Goal: Task Accomplishment & Management: Manage account settings

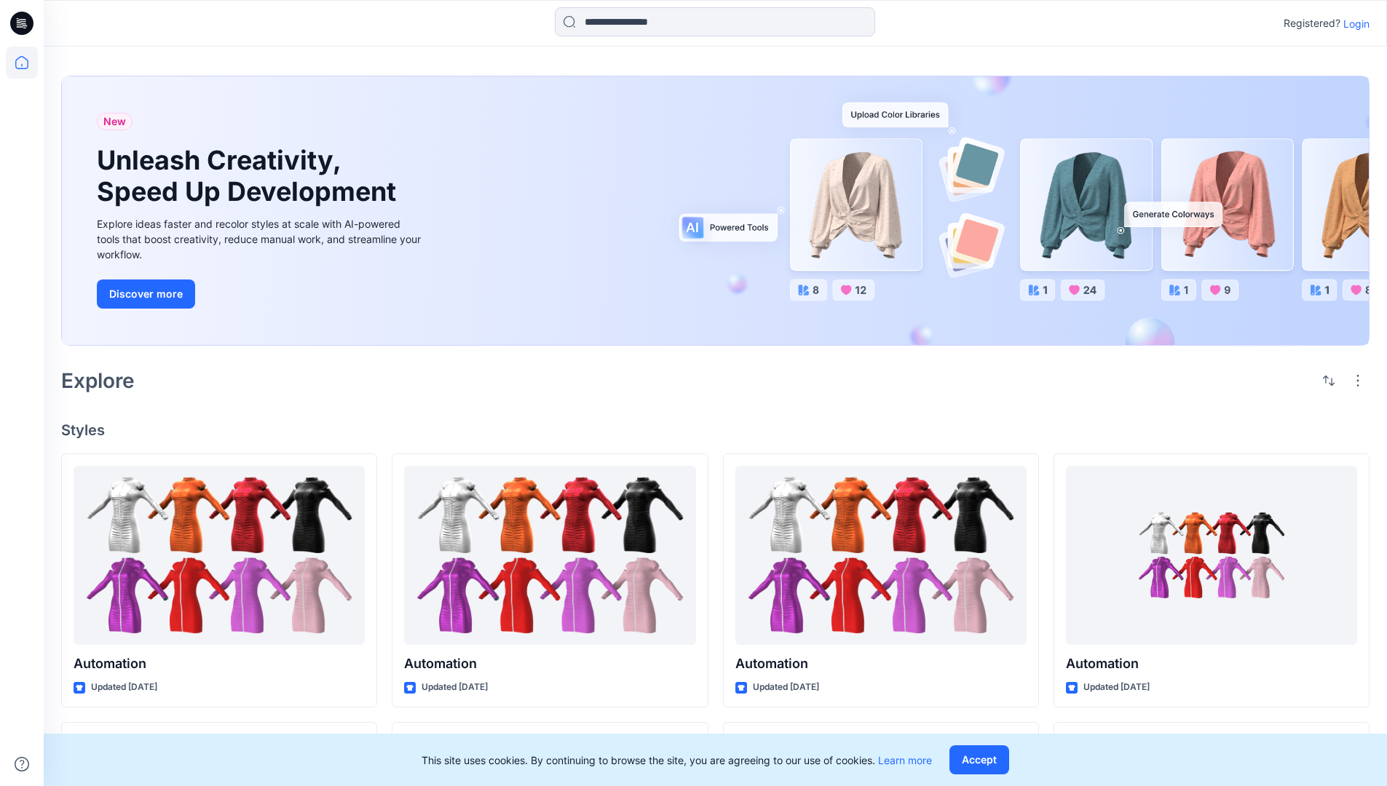
click at [1361, 25] on p "Login" at bounding box center [1356, 23] width 26 height 15
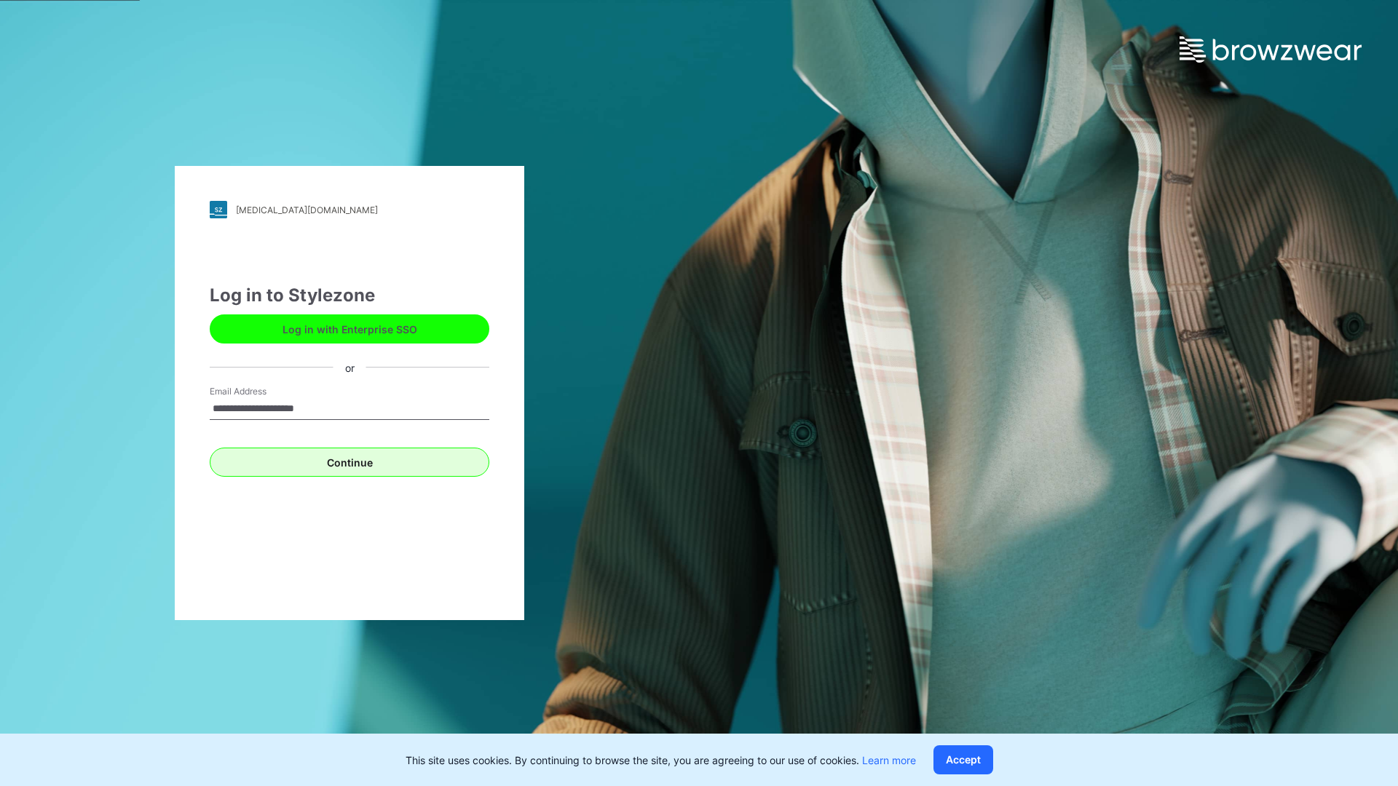
type input "**********"
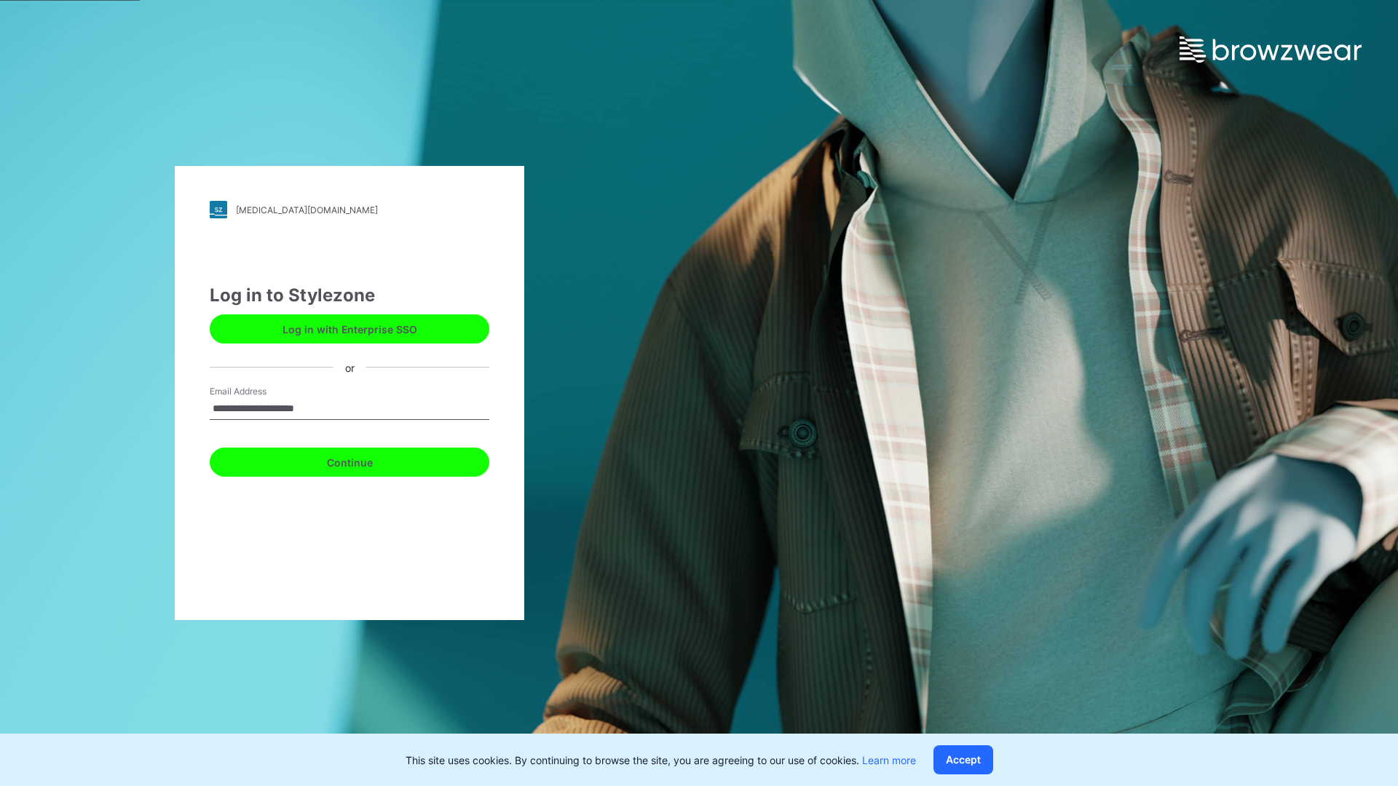
click at [374, 455] on button "Continue" at bounding box center [350, 462] width 280 height 29
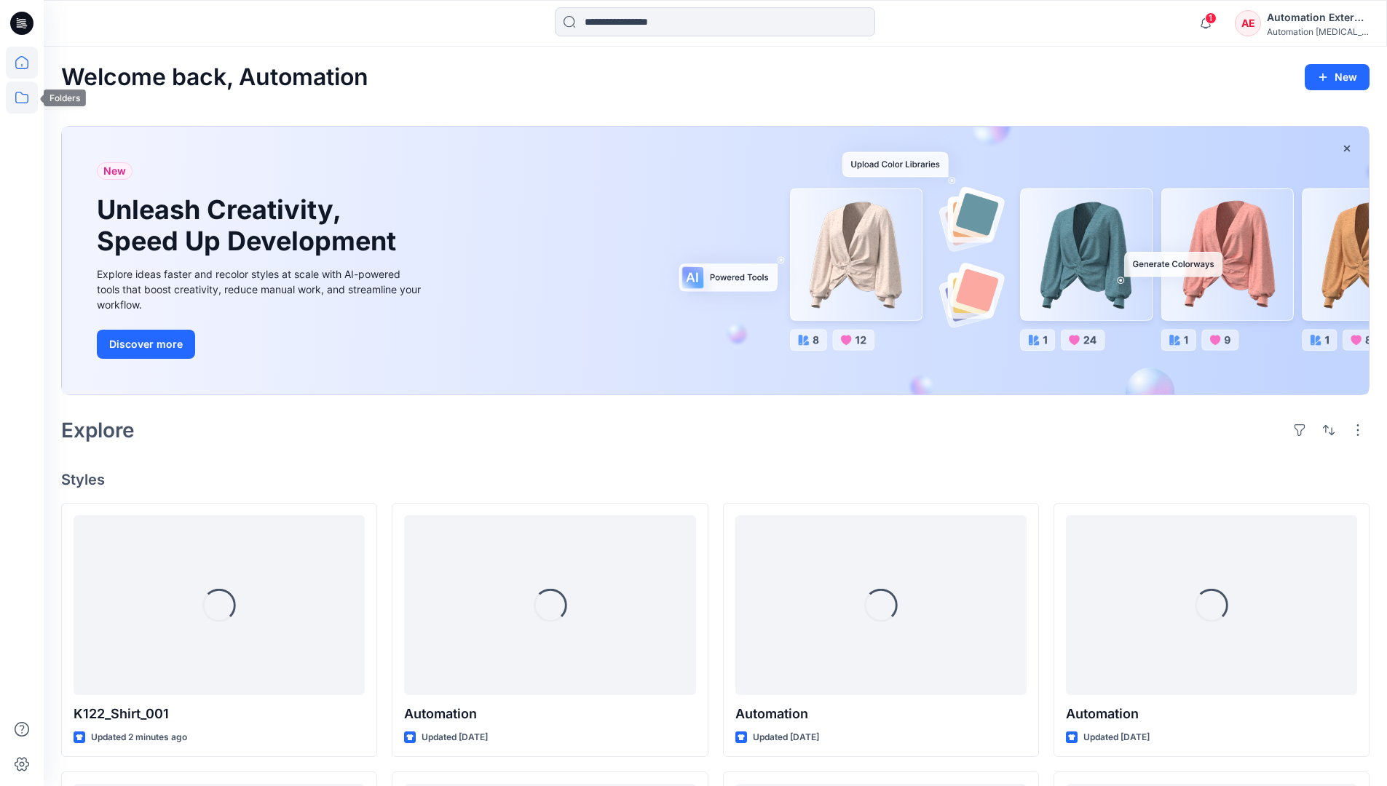
click at [23, 104] on icon at bounding box center [22, 98] width 32 height 32
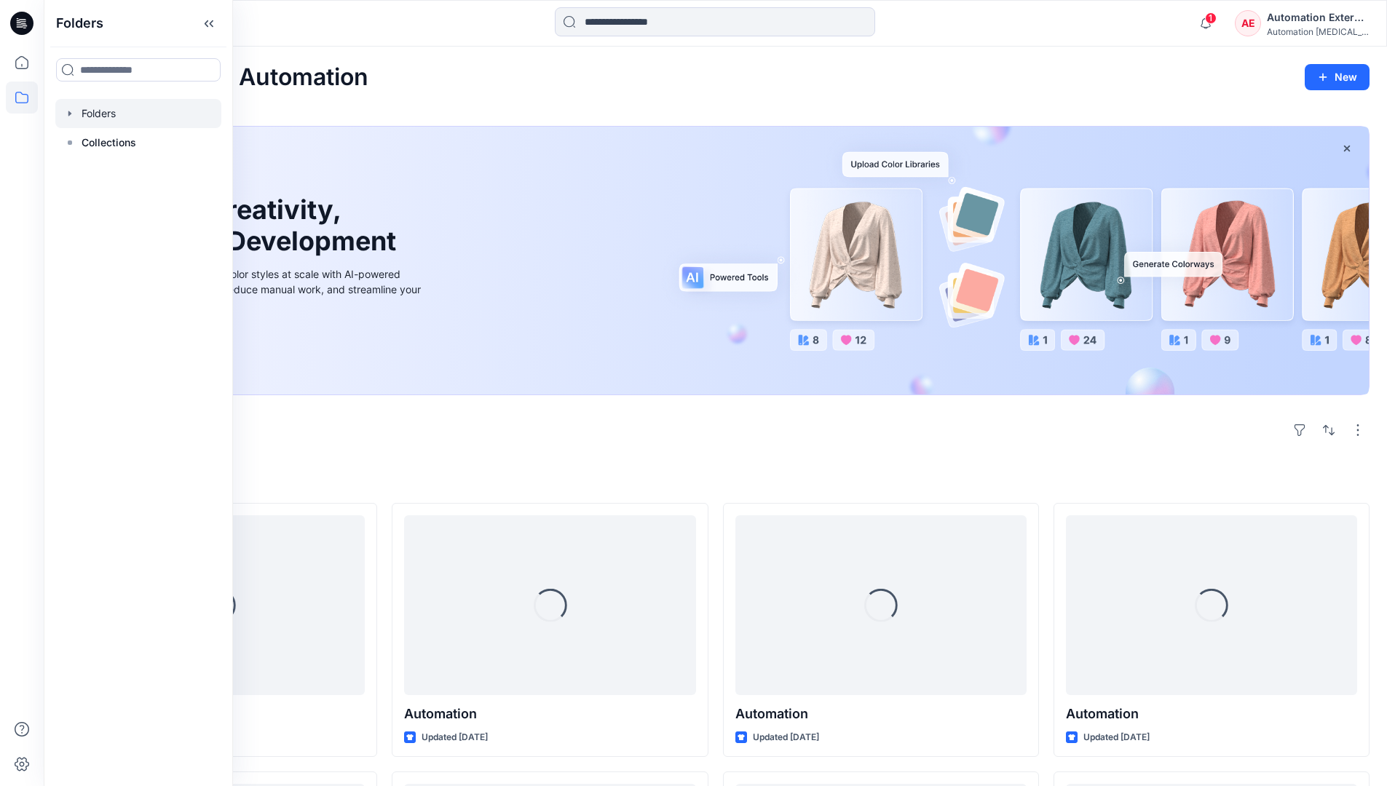
click at [110, 106] on div at bounding box center [138, 113] width 166 height 29
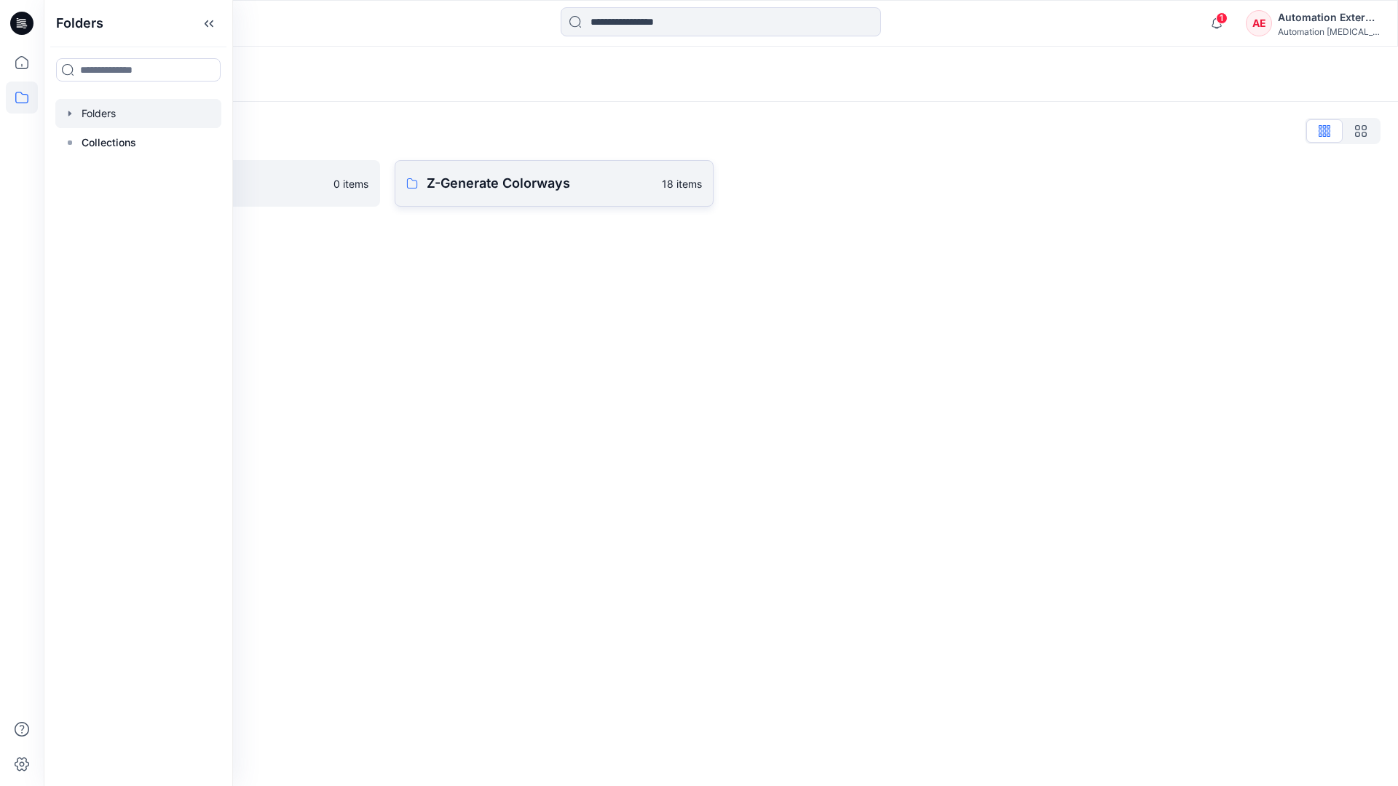
click at [513, 186] on p "Z-Generate Colorways" at bounding box center [540, 183] width 226 height 20
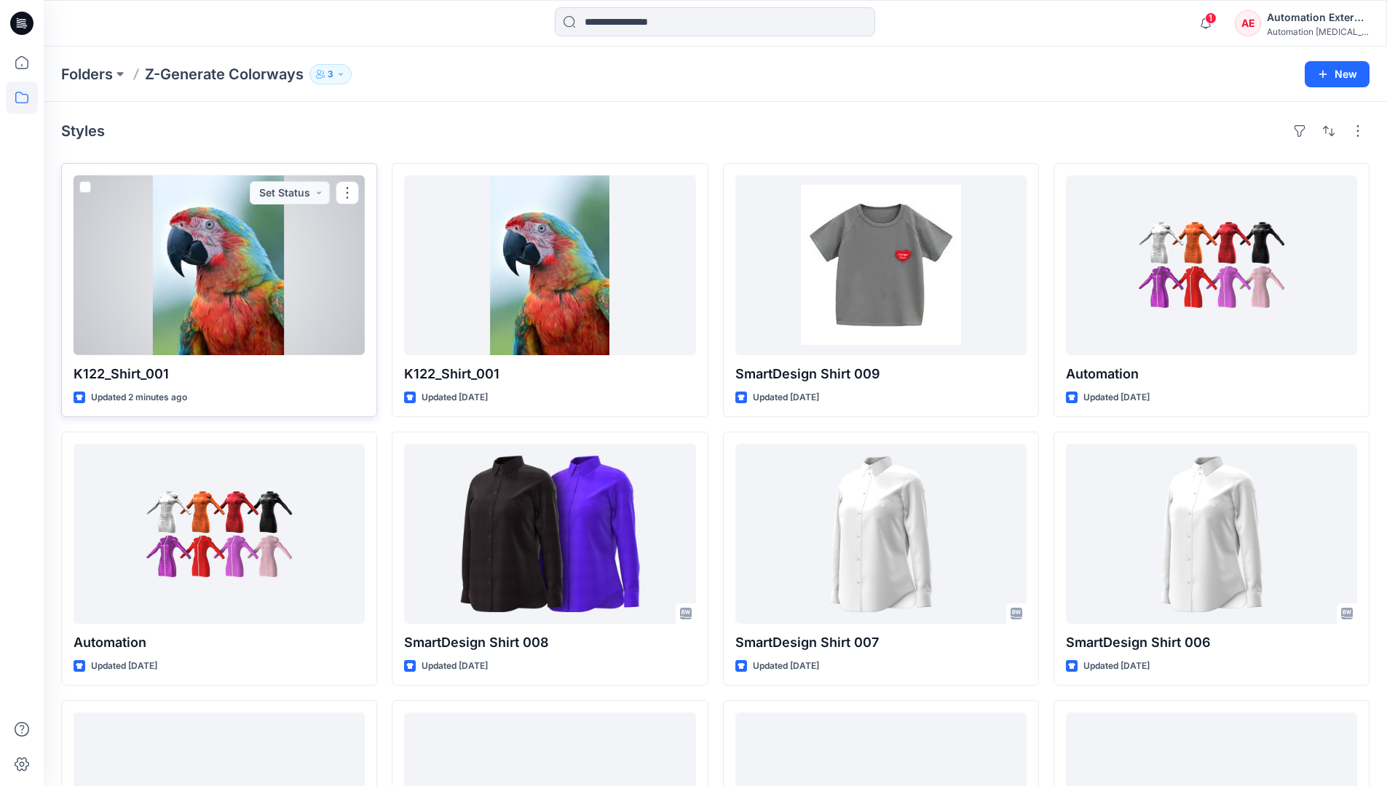
click at [90, 190] on span at bounding box center [85, 187] width 12 height 12
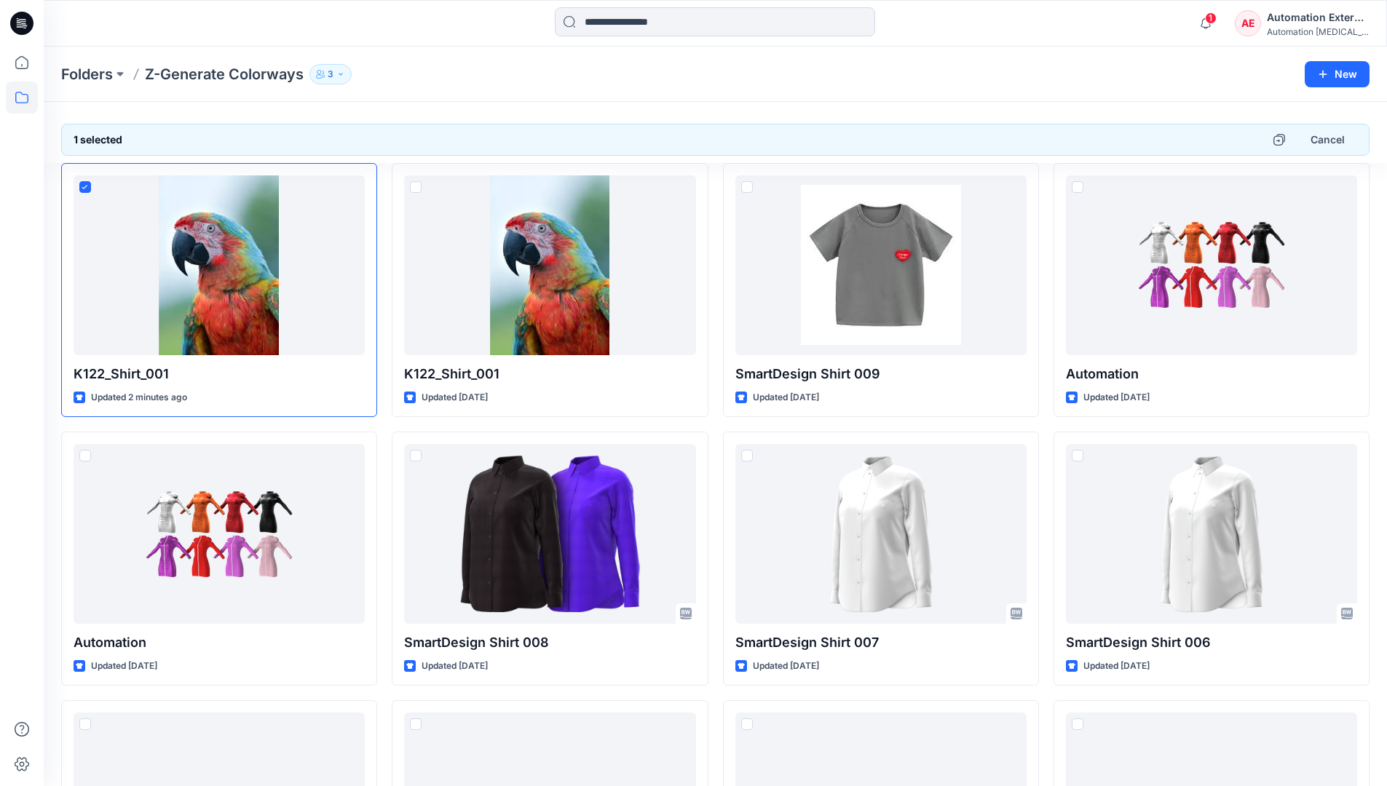
click at [1320, 17] on div "Automation External" at bounding box center [1318, 17] width 102 height 17
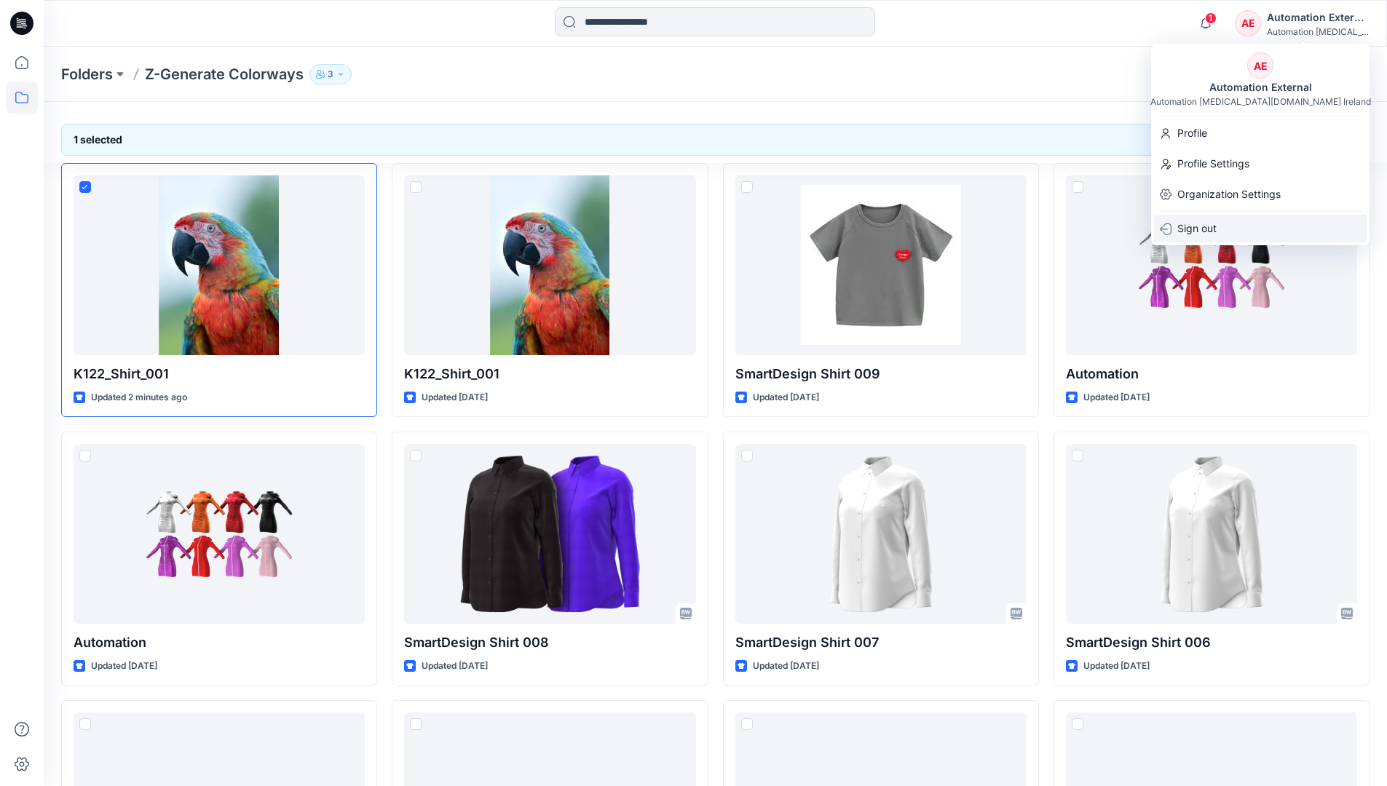
click at [1232, 223] on div "Sign out" at bounding box center [1260, 229] width 213 height 28
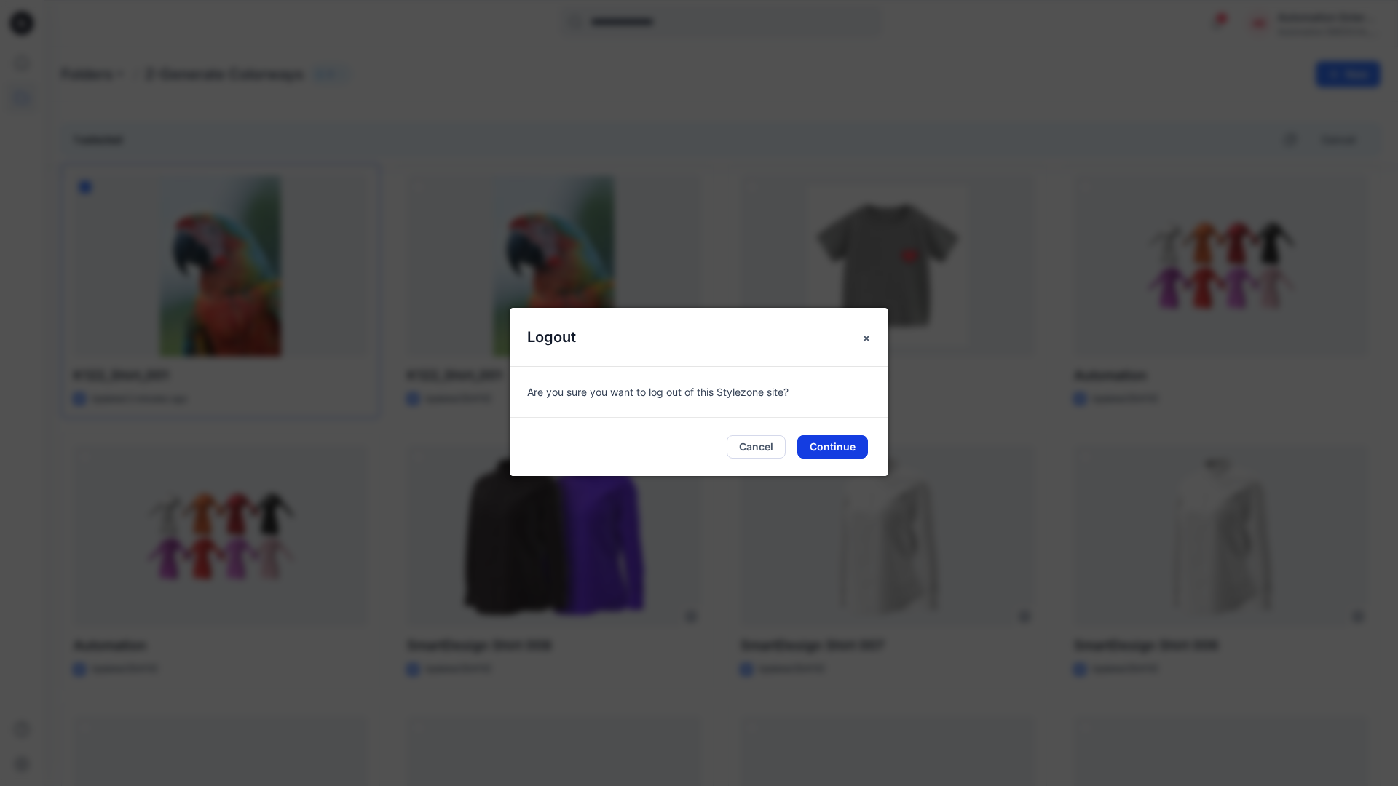
click at [856, 447] on button "Continue" at bounding box center [832, 446] width 71 height 23
